Goal: Register for event/course

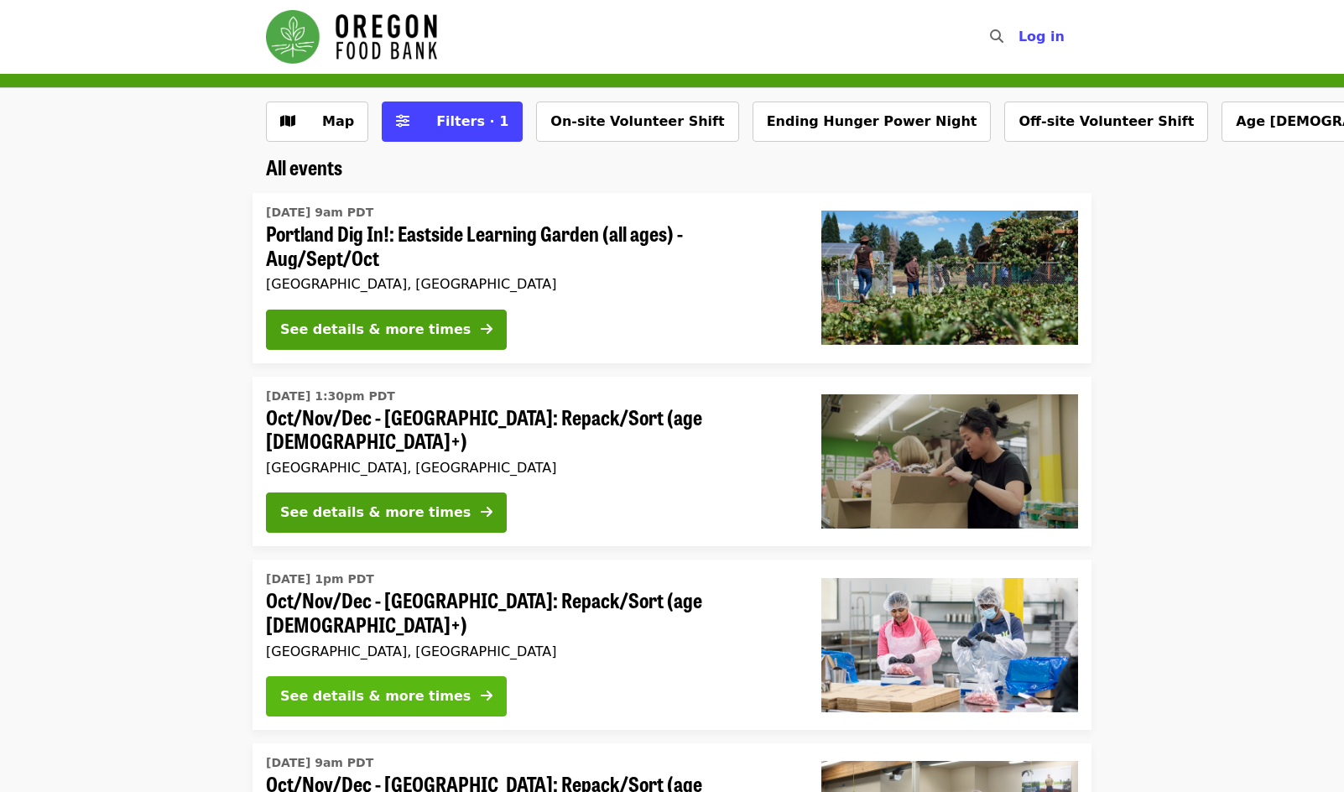
click at [388, 686] on div "See details & more times" at bounding box center [375, 696] width 190 height 20
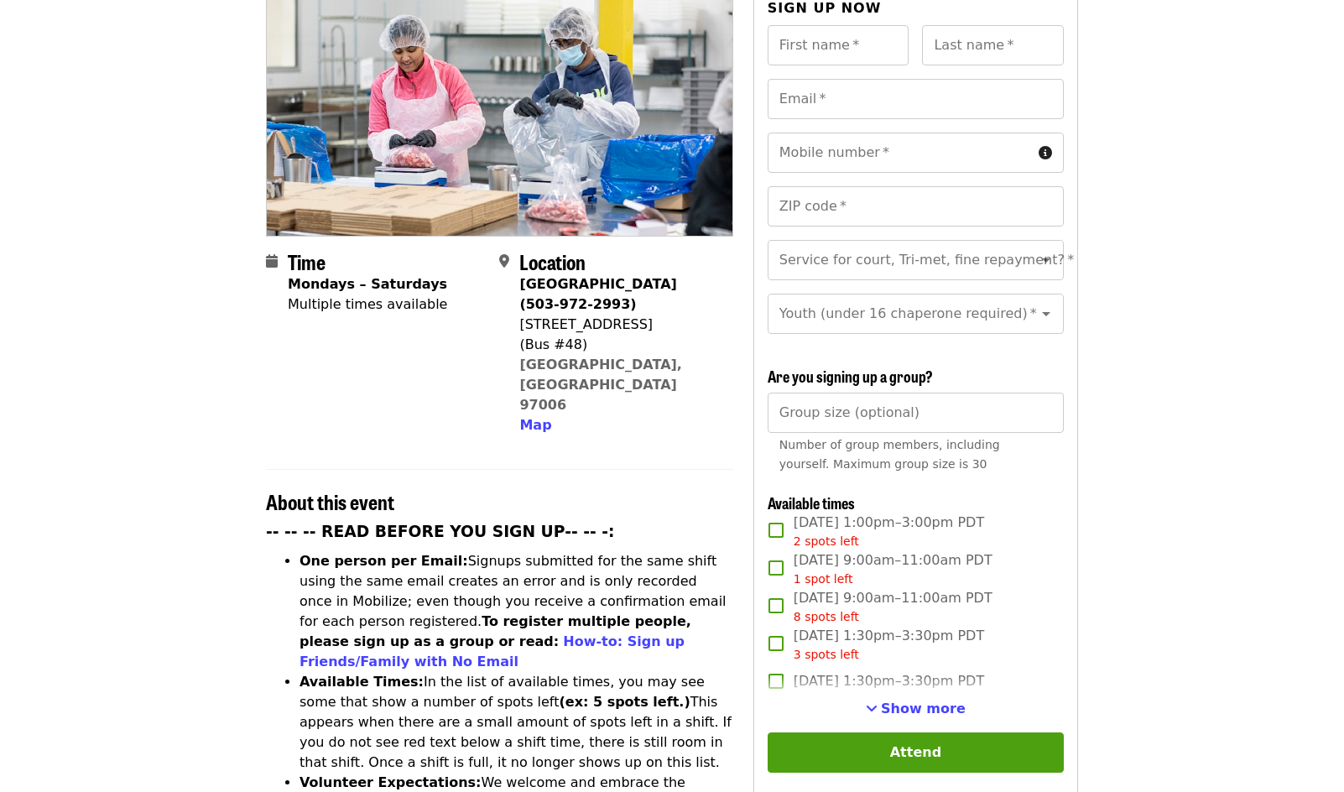
scroll to position [198, 0]
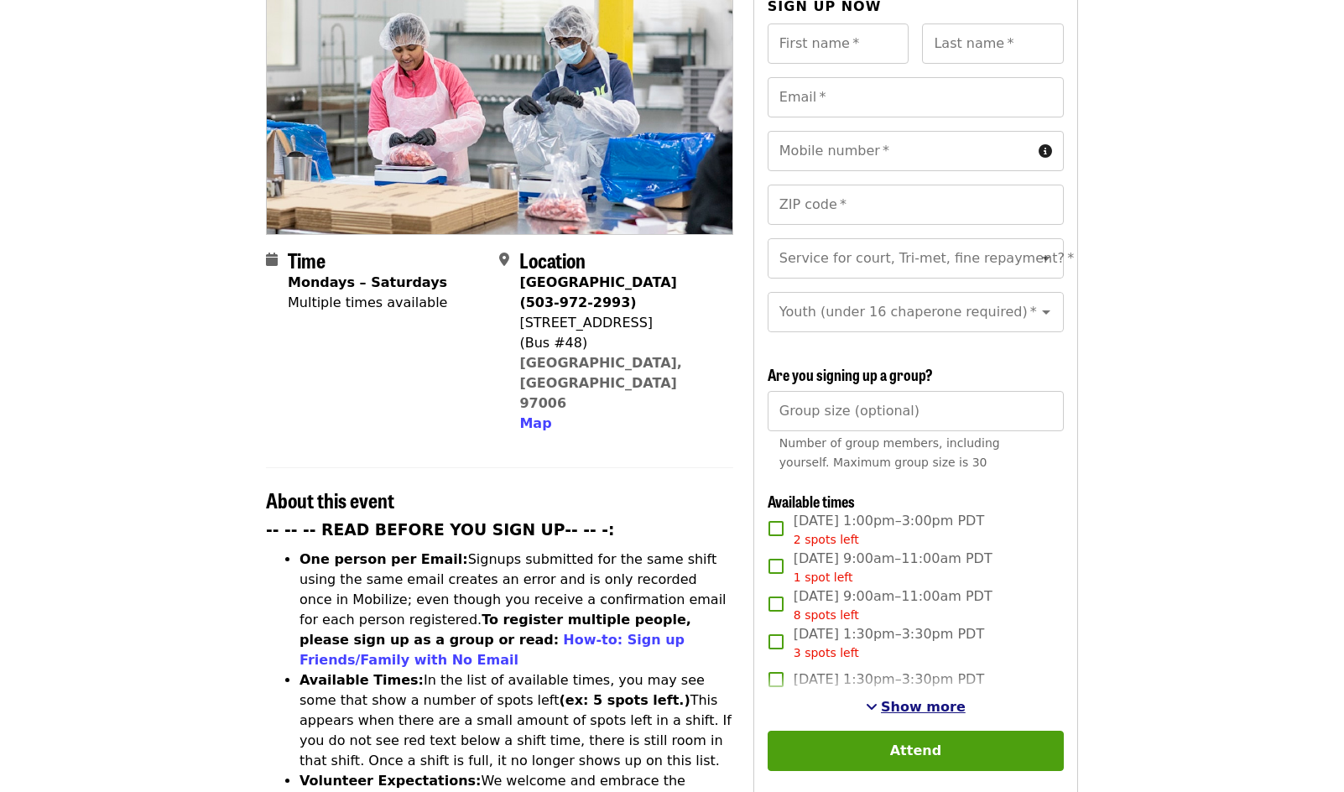
click at [900, 703] on span "Show more" at bounding box center [923, 707] width 85 height 16
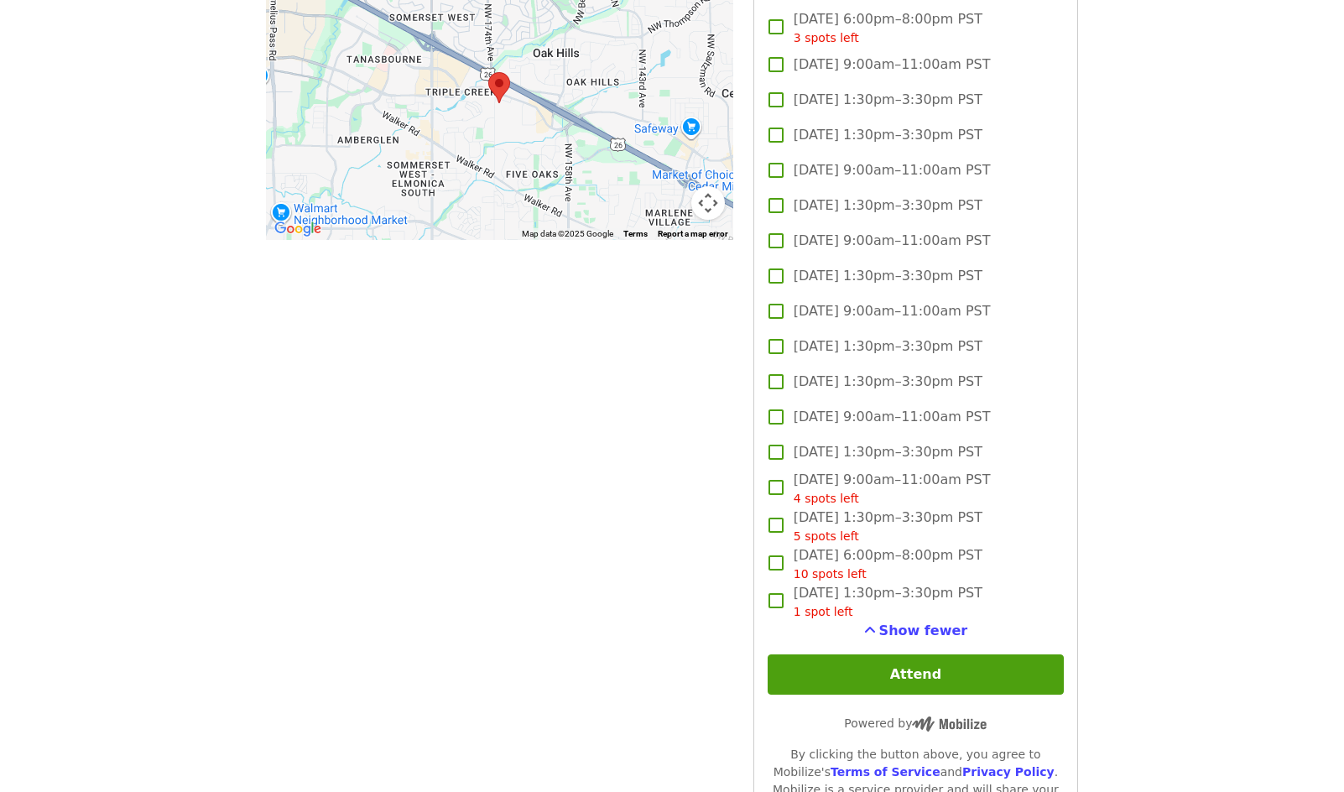
scroll to position [1579, 0]
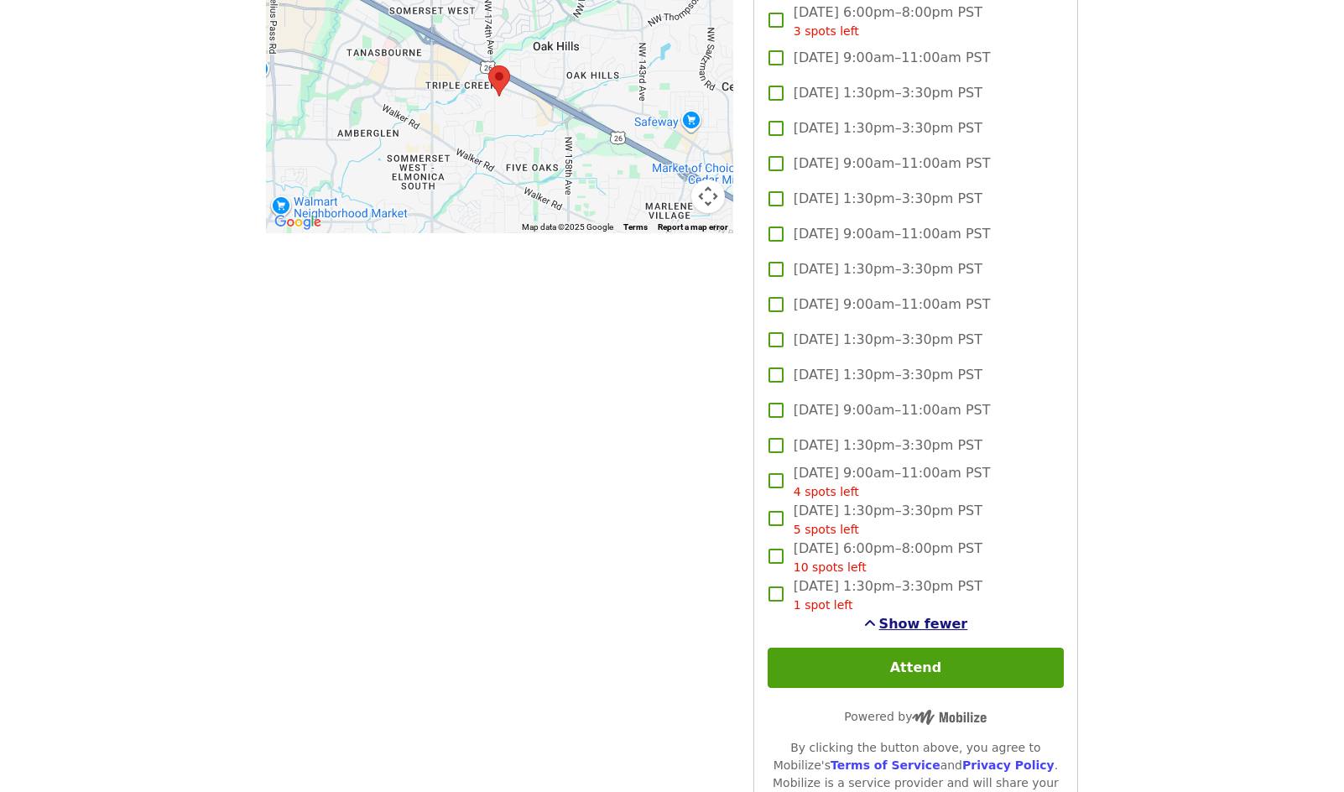
click at [914, 620] on span "Show fewer" at bounding box center [923, 624] width 89 height 16
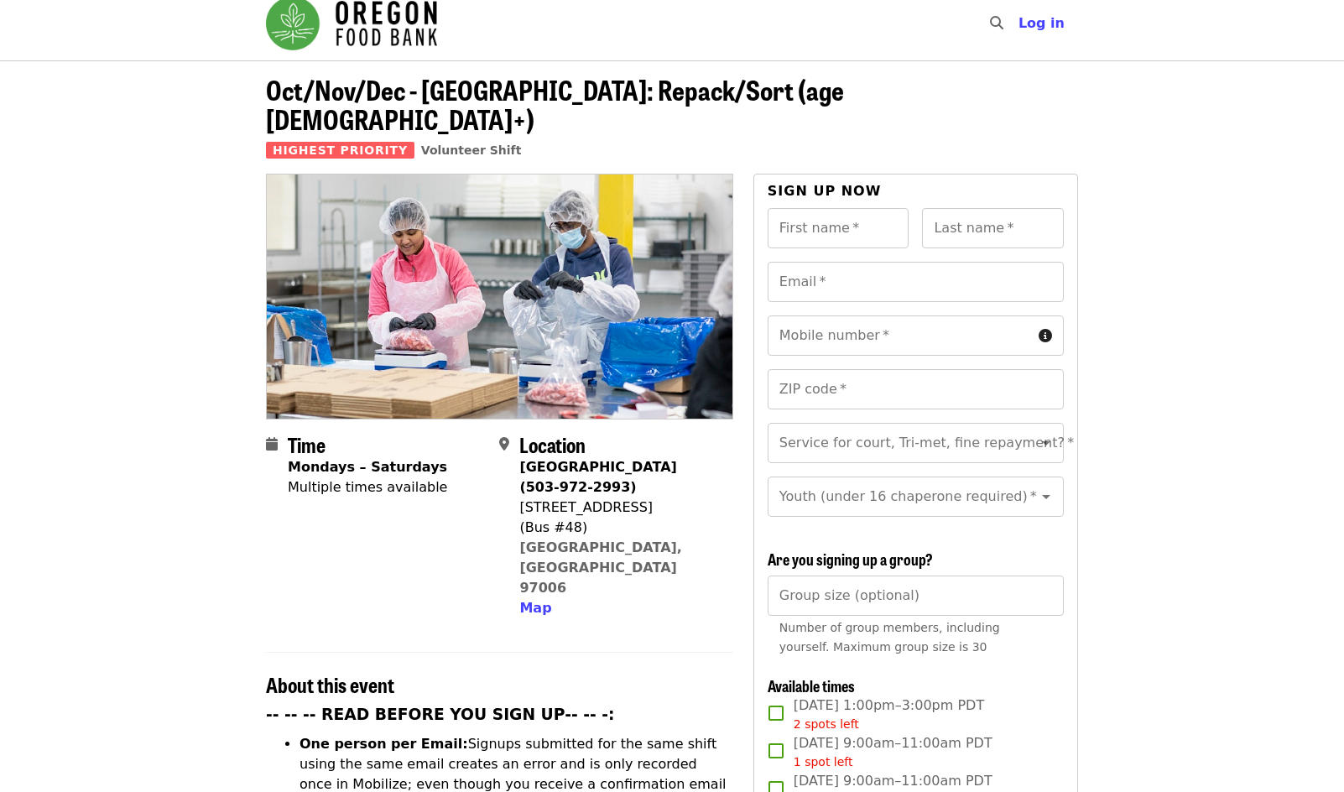
scroll to position [0, 0]
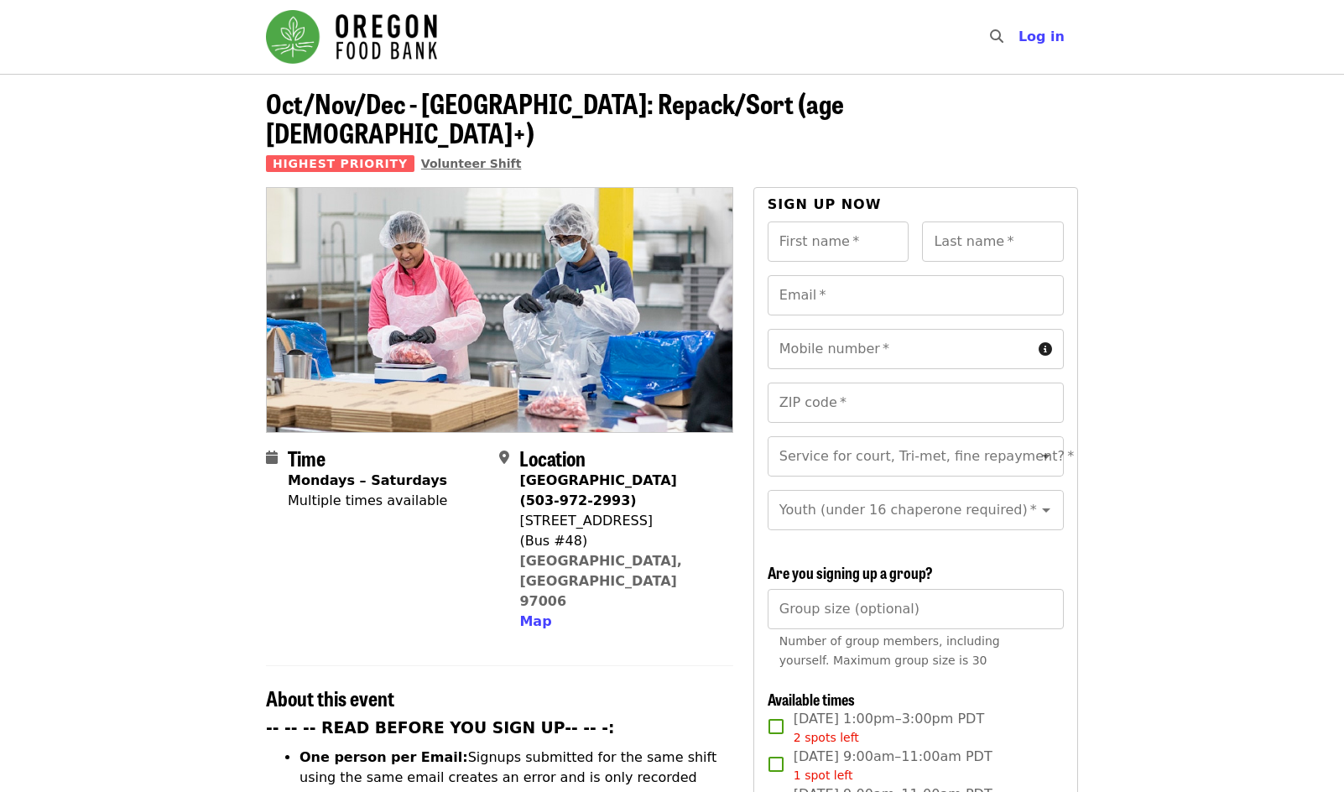
click at [440, 157] on span "Volunteer Shift" at bounding box center [471, 163] width 101 height 13
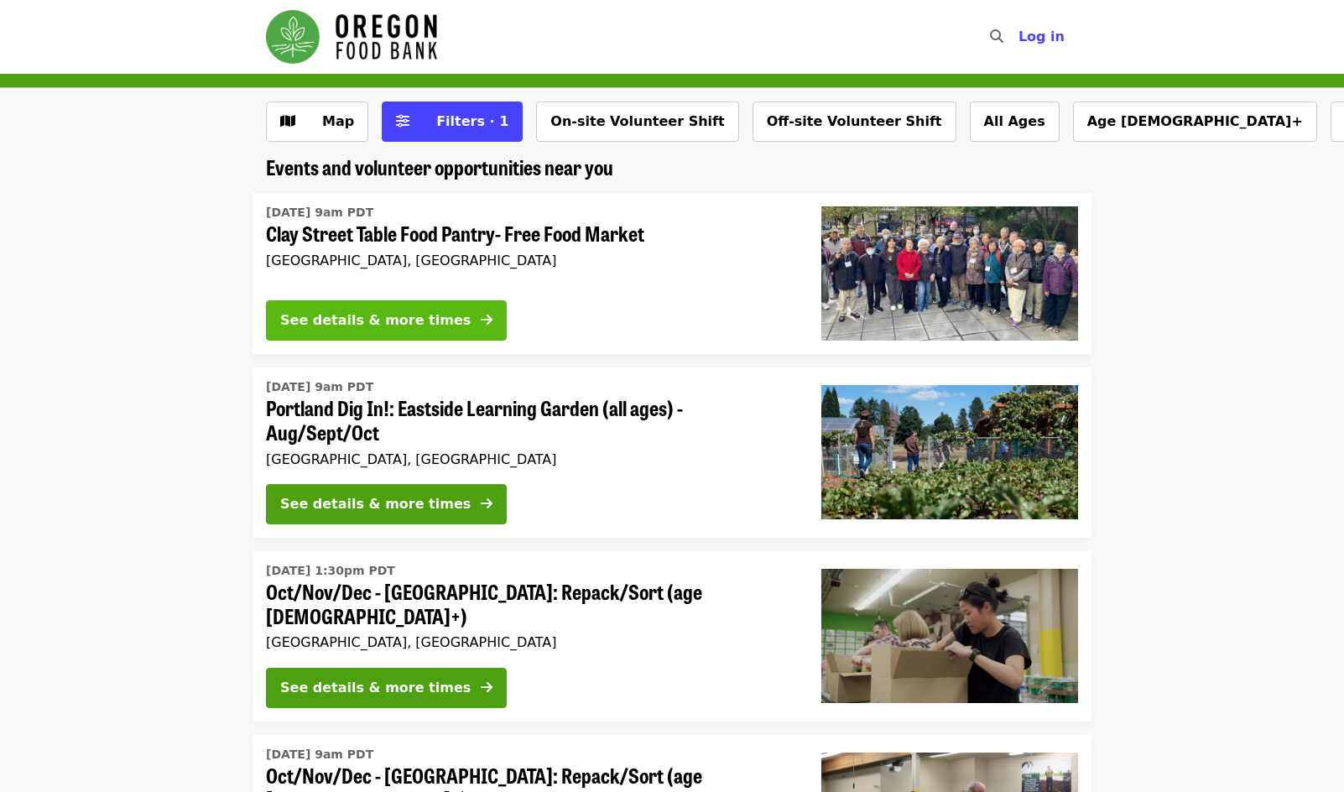
click at [349, 320] on div "See details & more times" at bounding box center [375, 320] width 190 height 20
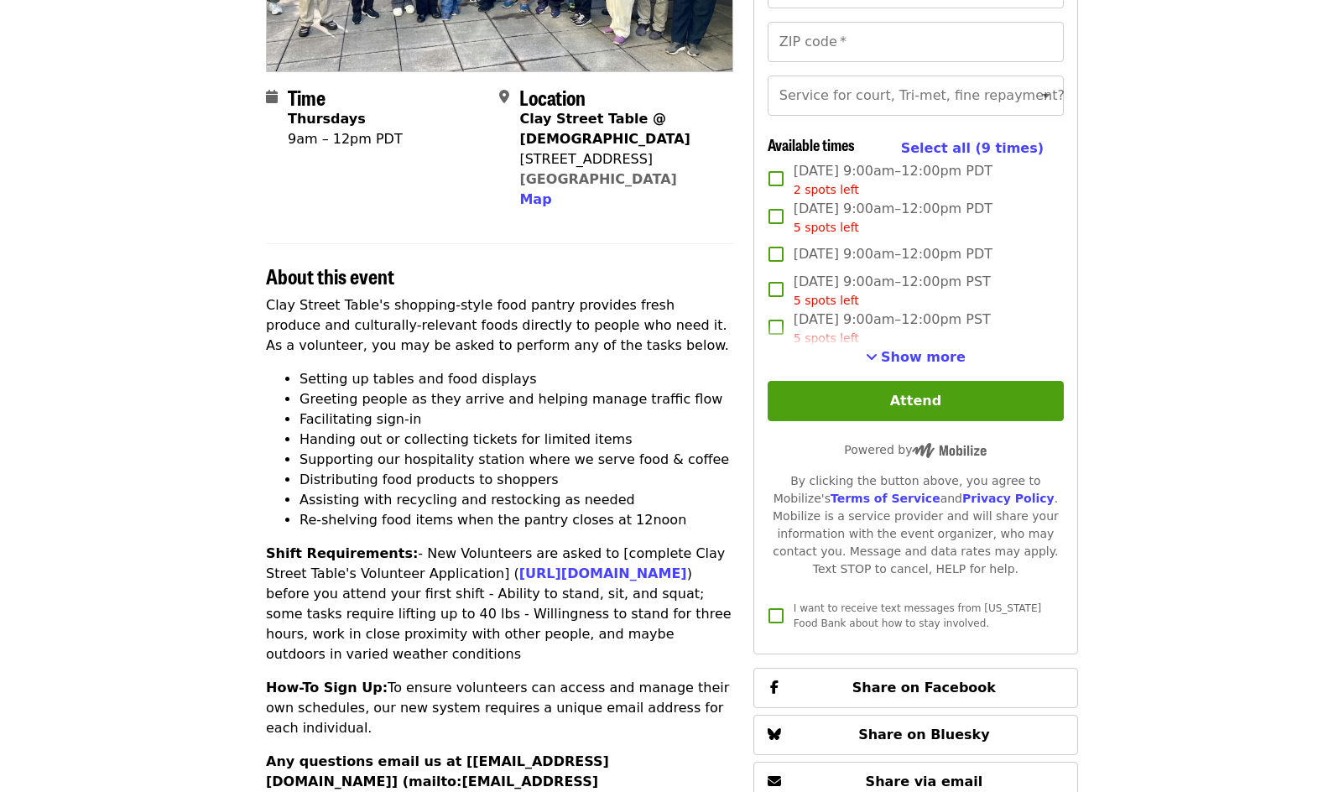
scroll to position [340, 0]
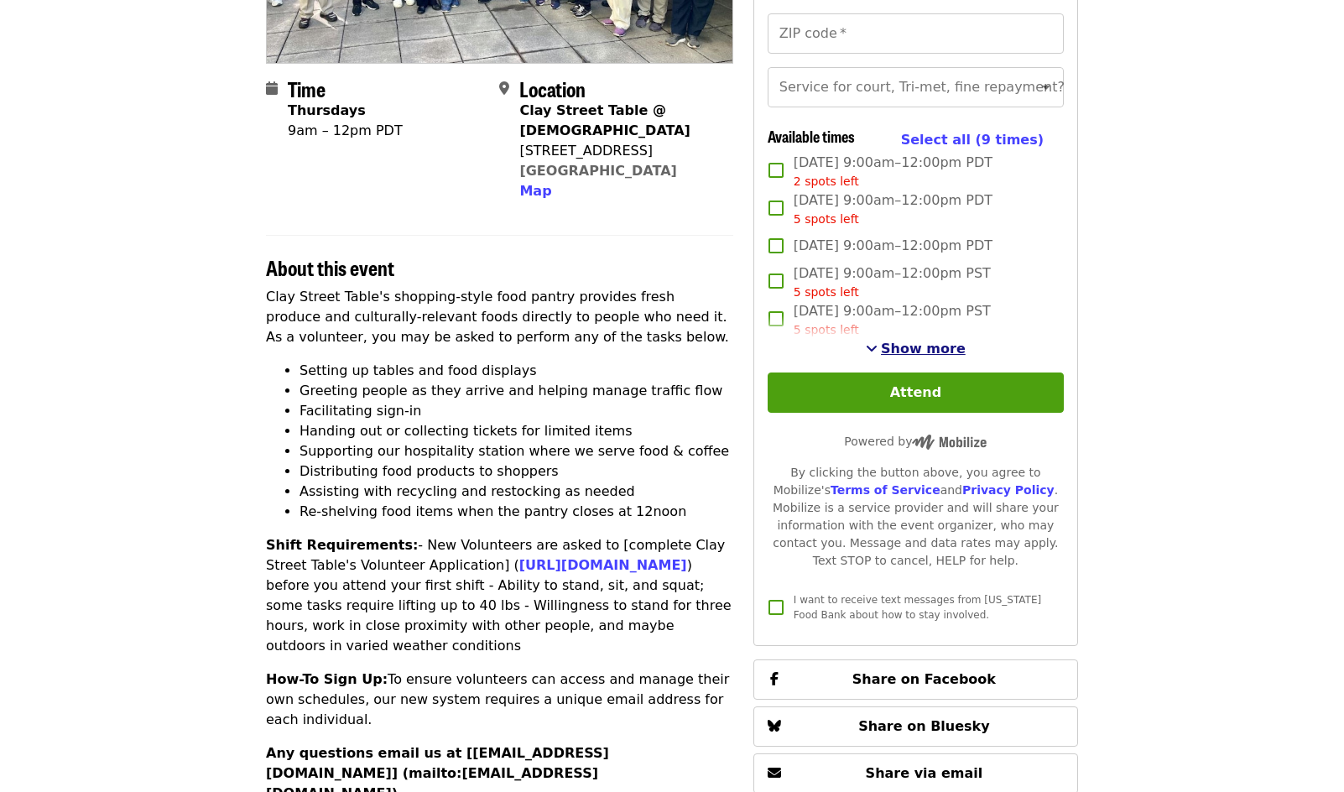
click at [932, 356] on span "Show more" at bounding box center [923, 349] width 85 height 16
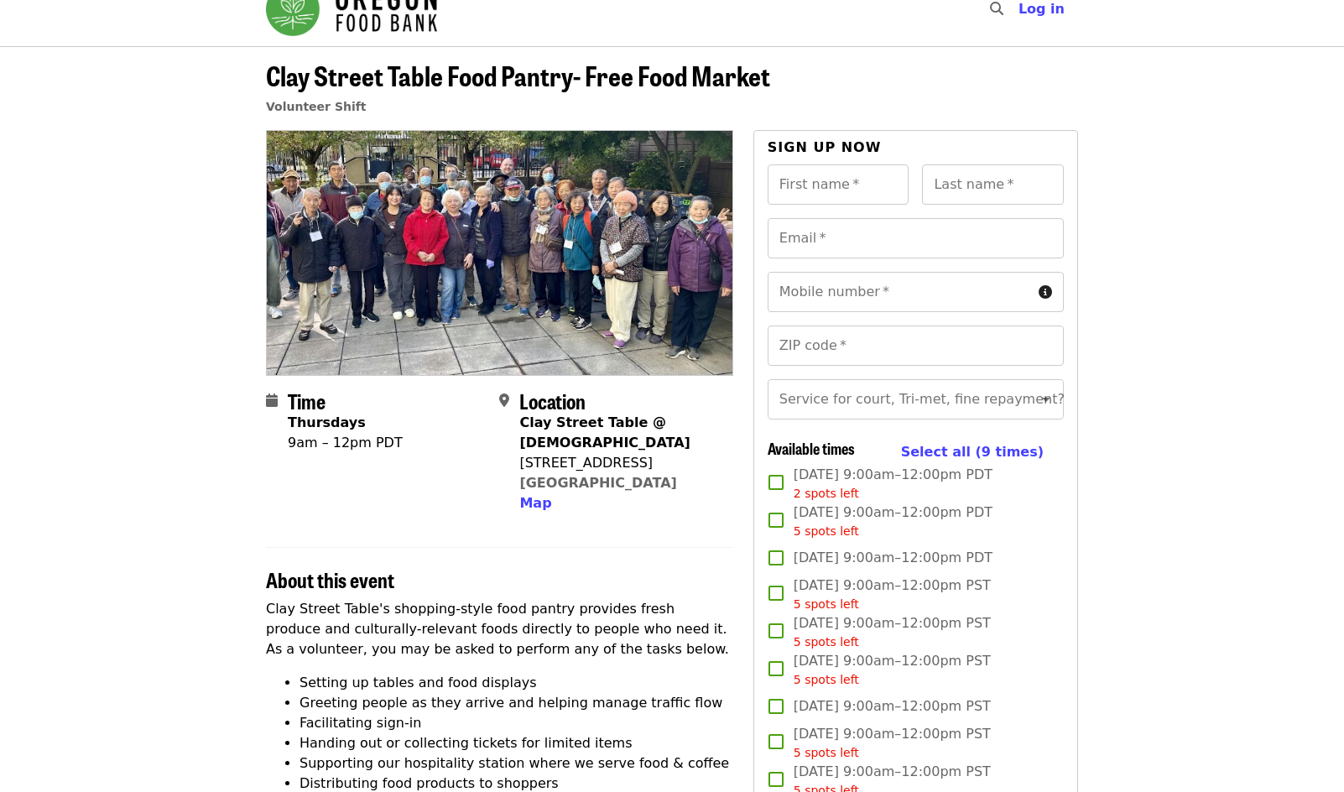
scroll to position [0, 0]
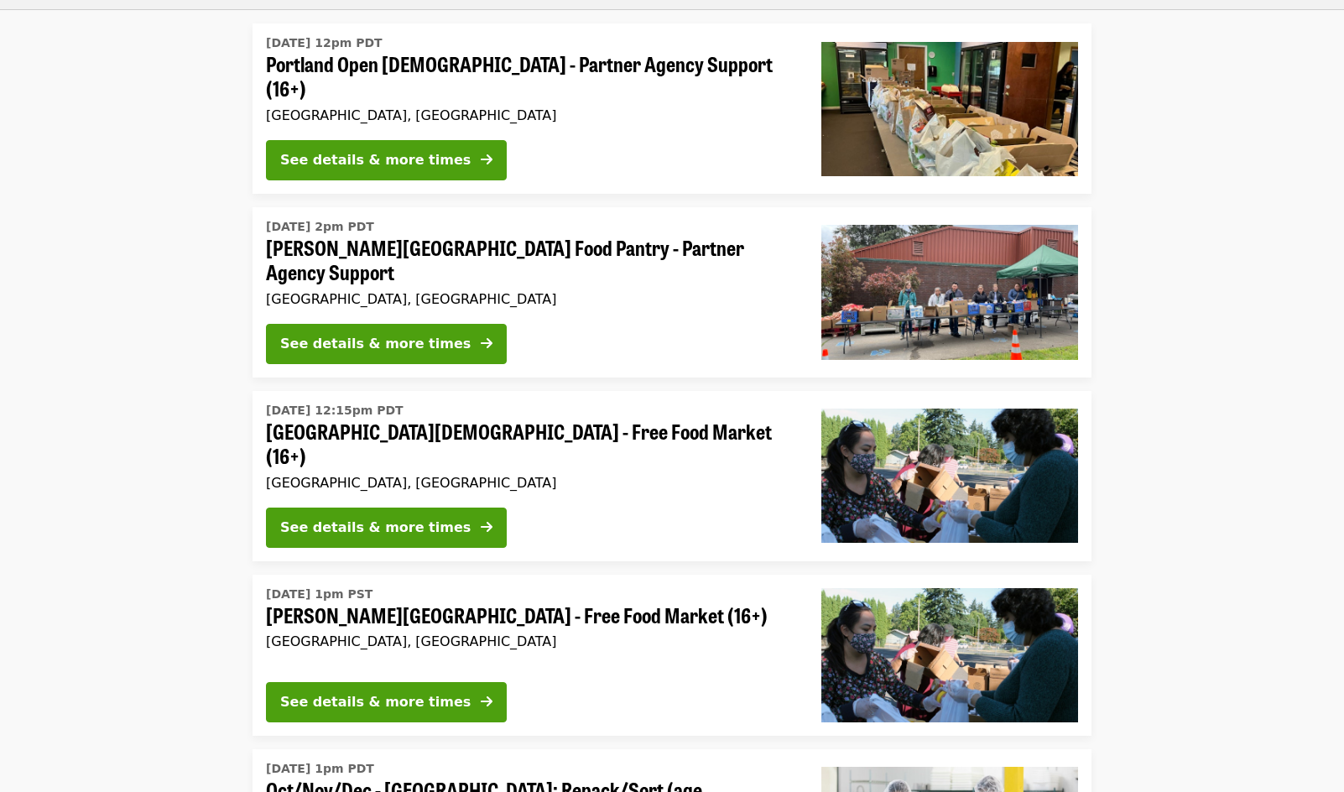
scroll to position [1516, 0]
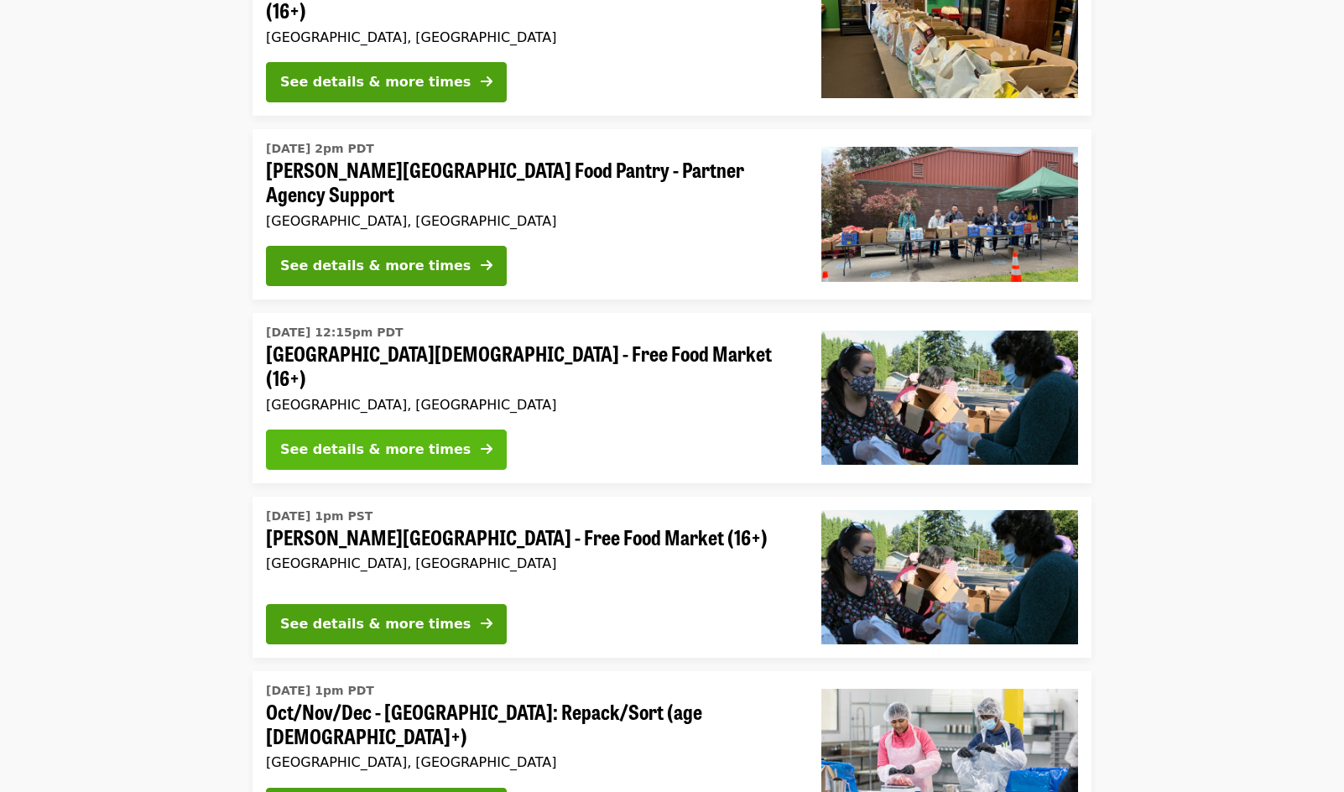
click at [377, 440] on div "See details & more times" at bounding box center [375, 450] width 190 height 20
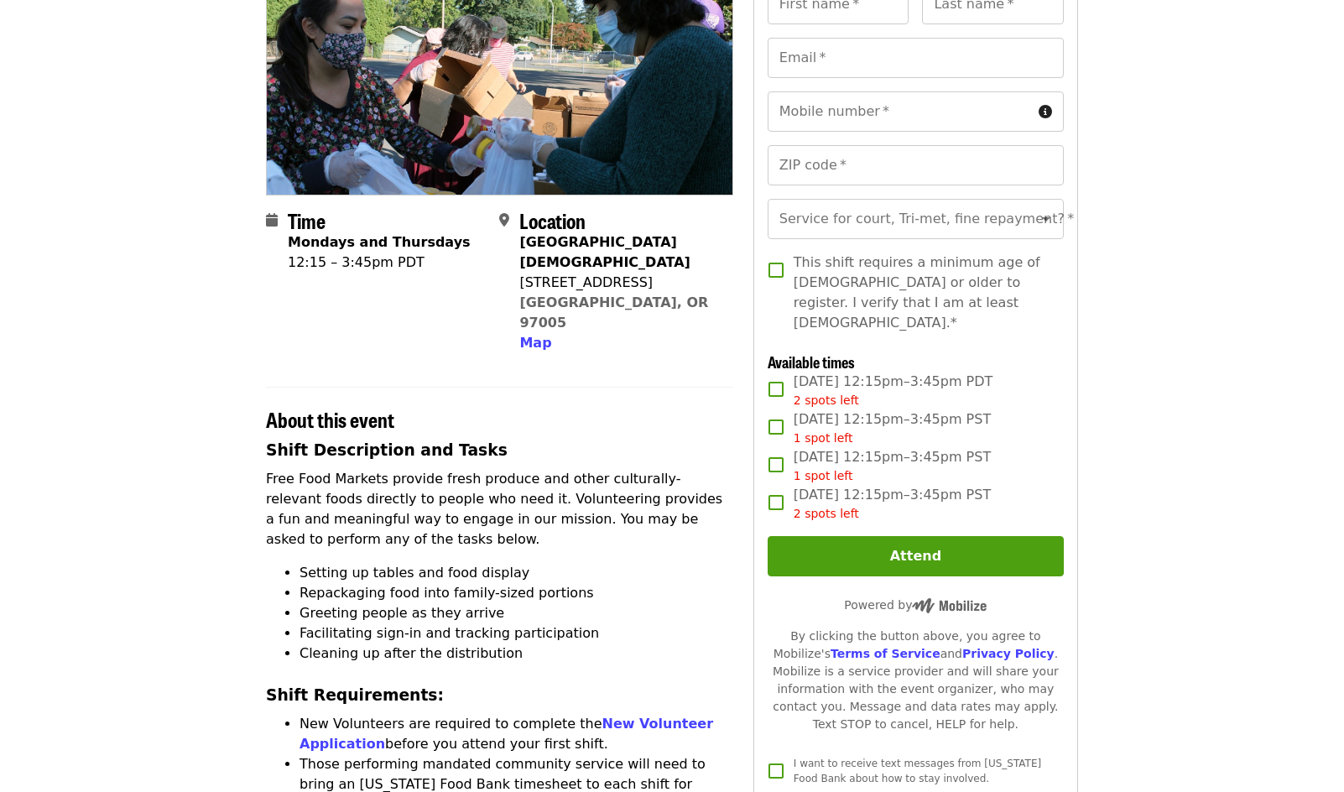
scroll to position [232, 0]
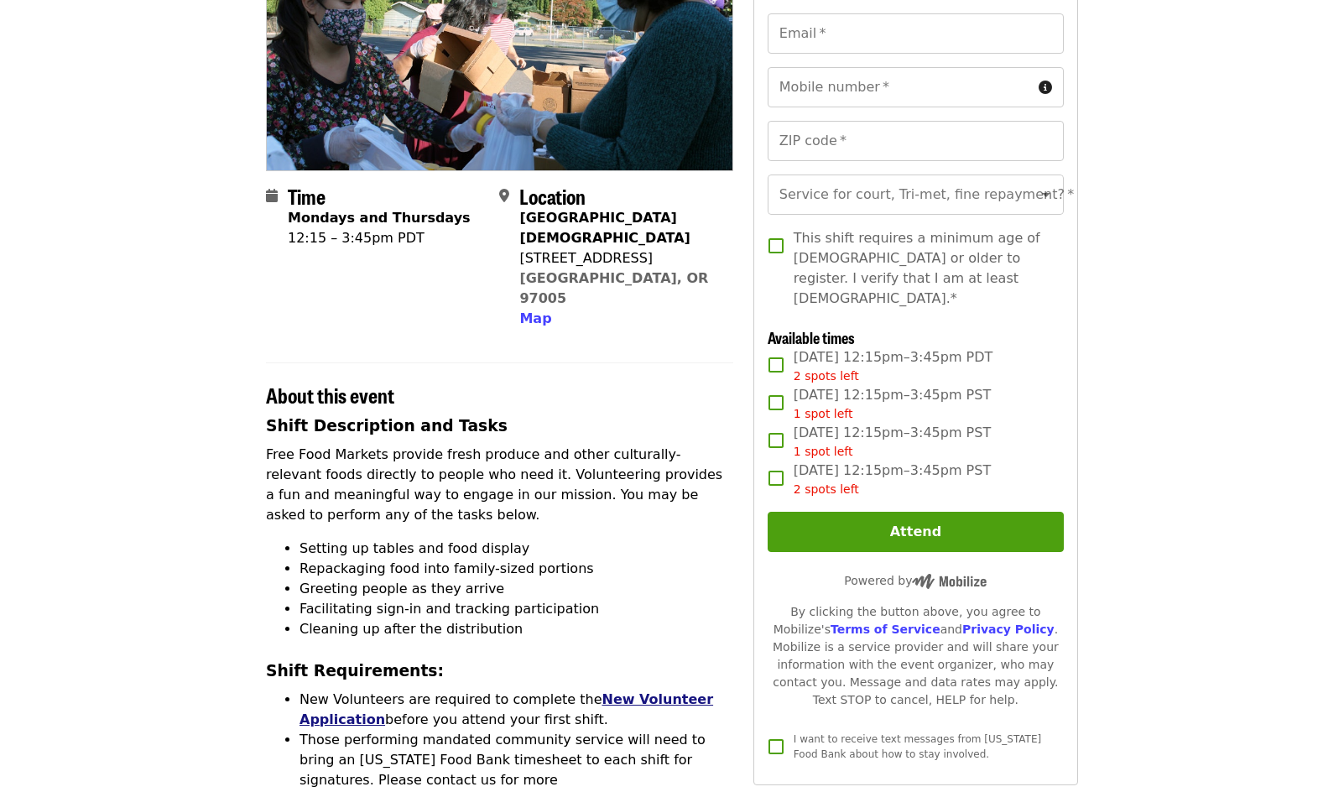
click at [613, 691] on link "New Volunteer Application" at bounding box center [506, 709] width 414 height 36
